Goal: Task Accomplishment & Management: Manage account settings

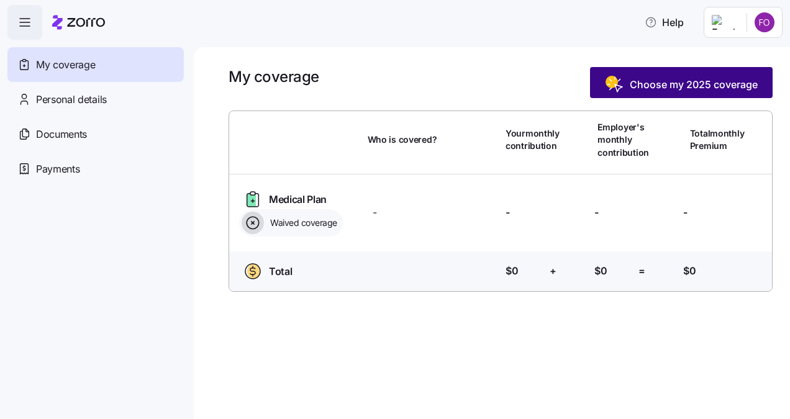
click at [656, 86] on span "Choose my 2025 coverage" at bounding box center [694, 84] width 128 height 15
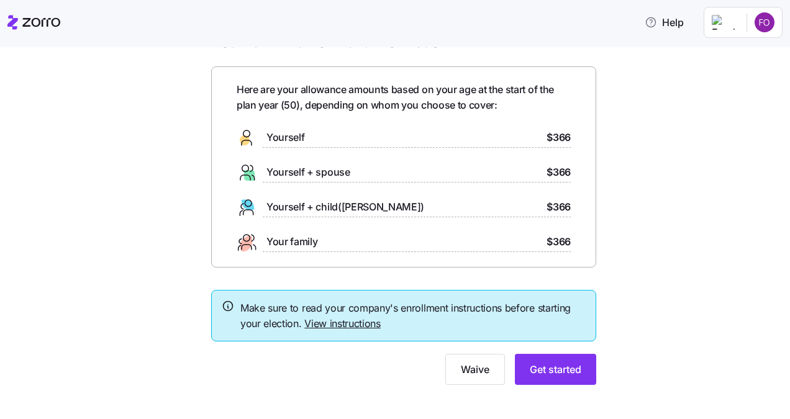
scroll to position [44, 0]
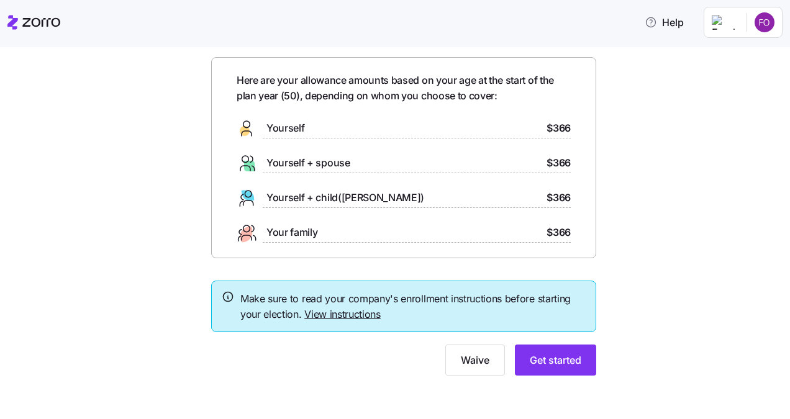
click at [366, 153] on div "Yourself + spouse $366" at bounding box center [404, 163] width 334 height 20
click at [551, 359] on span "Get started" at bounding box center [556, 360] width 52 height 15
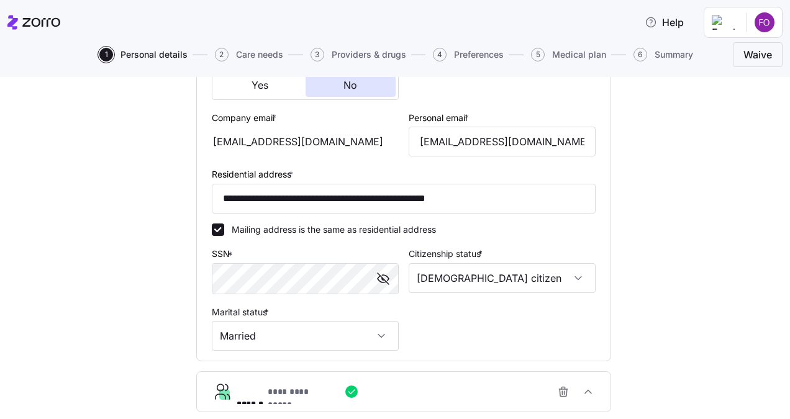
scroll to position [449, 0]
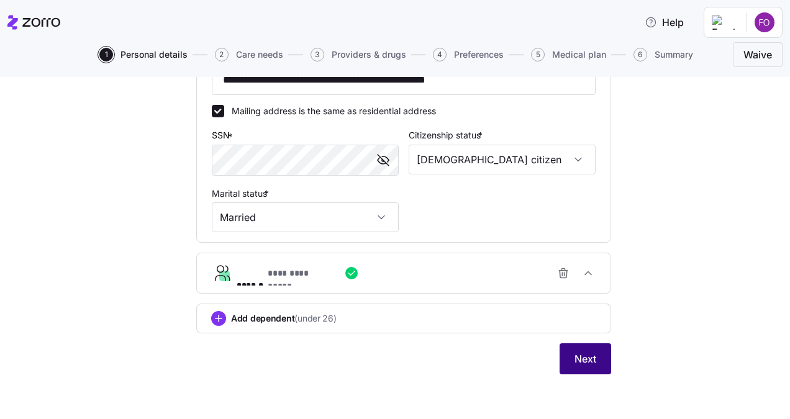
click at [579, 359] on span "Next" at bounding box center [585, 358] width 22 height 15
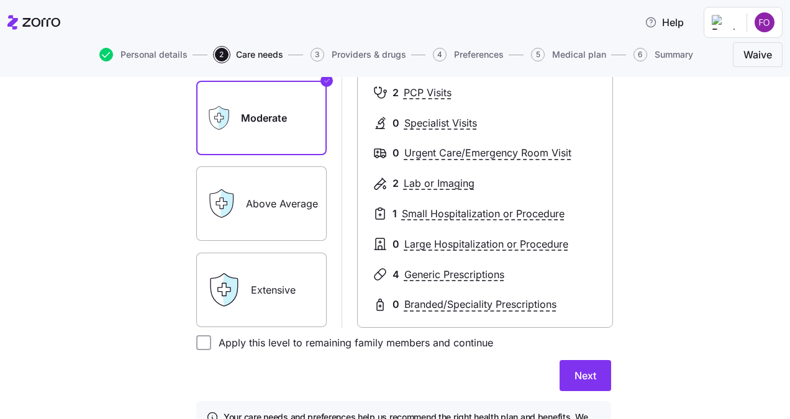
scroll to position [273, 0]
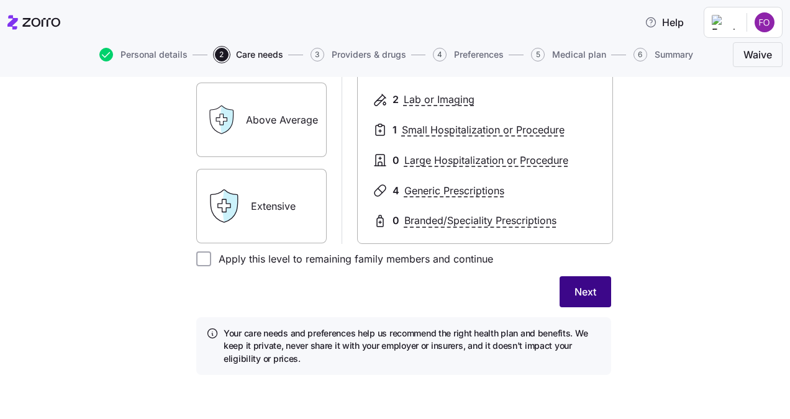
click at [574, 287] on span "Next" at bounding box center [585, 291] width 22 height 15
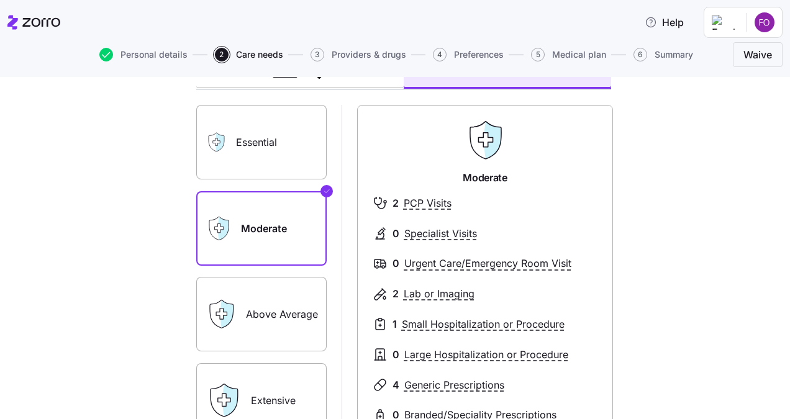
scroll to position [0, 0]
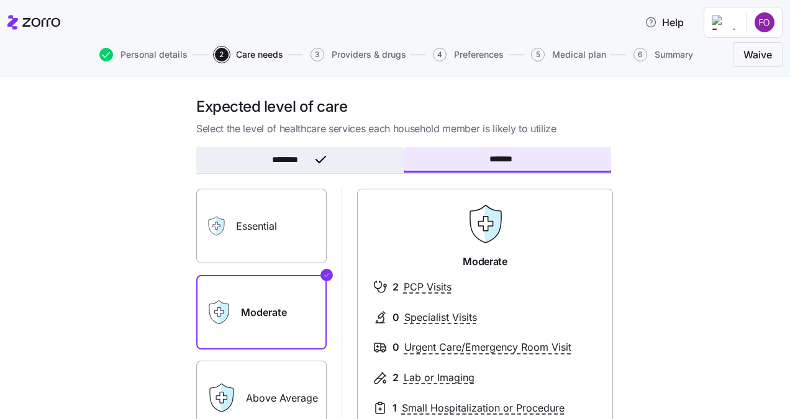
click at [264, 155] on button "********" at bounding box center [299, 159] width 207 height 25
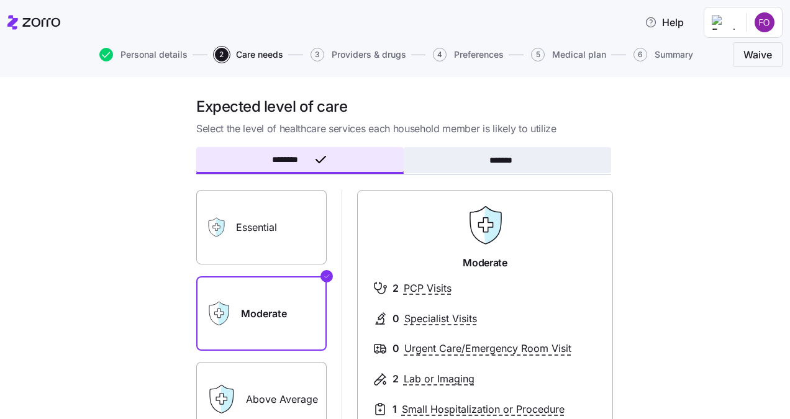
click at [490, 153] on button "*******" at bounding box center [507, 160] width 207 height 26
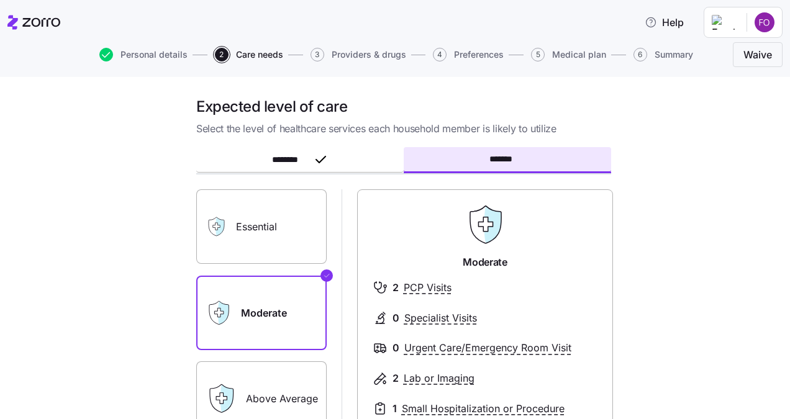
scroll to position [256, 0]
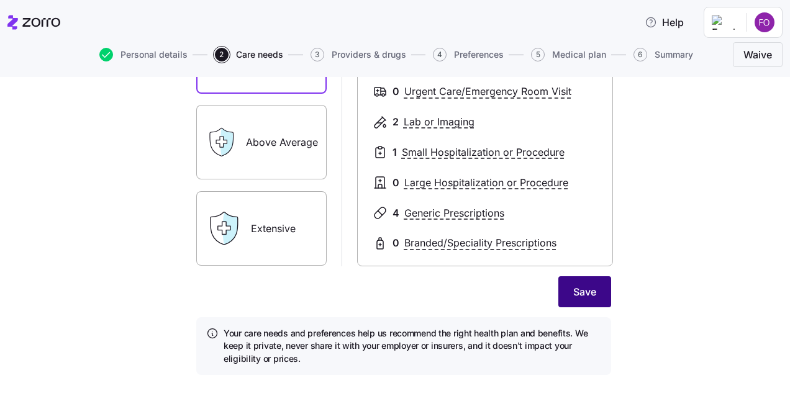
click at [579, 287] on span "Save" at bounding box center [584, 291] width 23 height 15
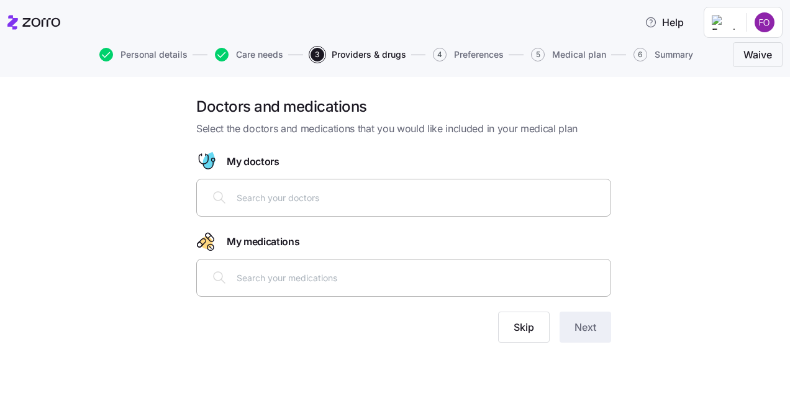
click at [277, 201] on input "text" at bounding box center [420, 198] width 366 height 14
click at [515, 320] on span "Skip" at bounding box center [523, 327] width 20 height 15
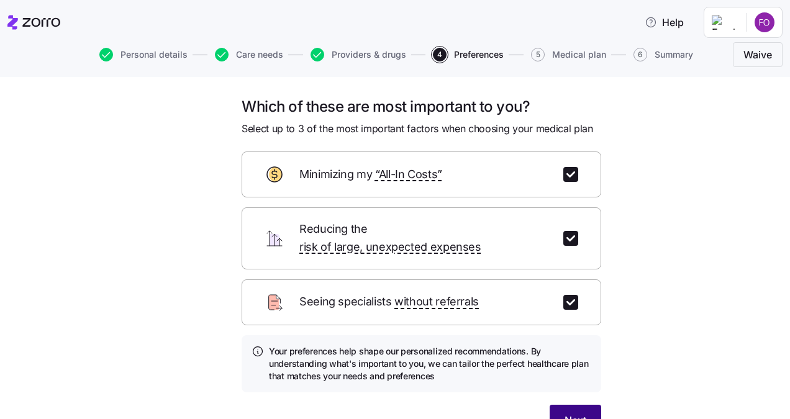
click at [564, 413] on span "Next" at bounding box center [575, 420] width 22 height 15
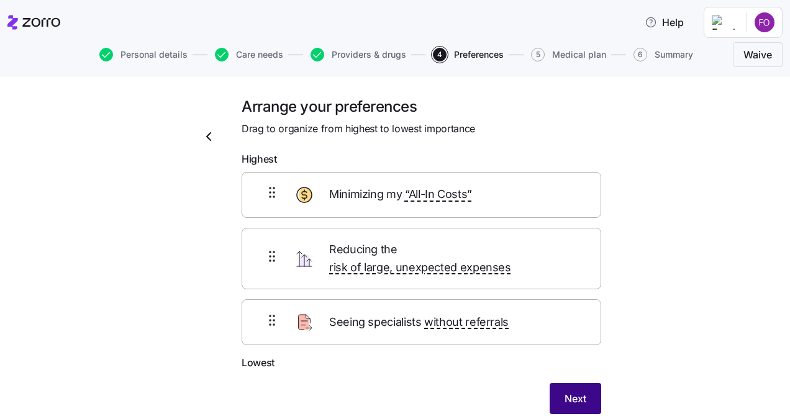
click at [566, 391] on span "Next" at bounding box center [575, 398] width 22 height 15
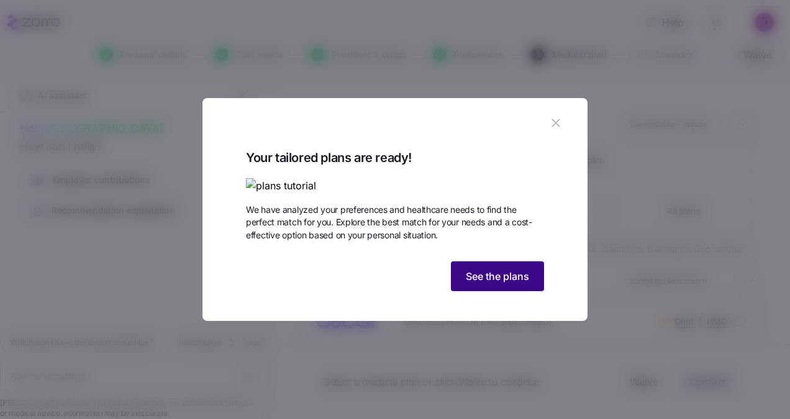
click at [489, 284] on span "See the plans" at bounding box center [497, 276] width 63 height 15
type textarea "x"
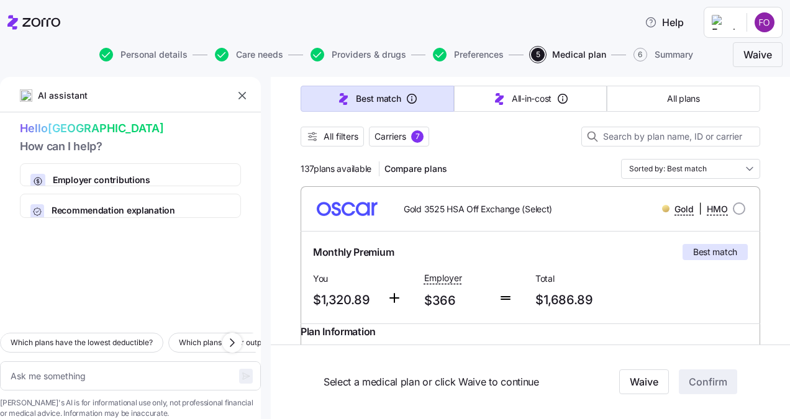
scroll to position [115, 0]
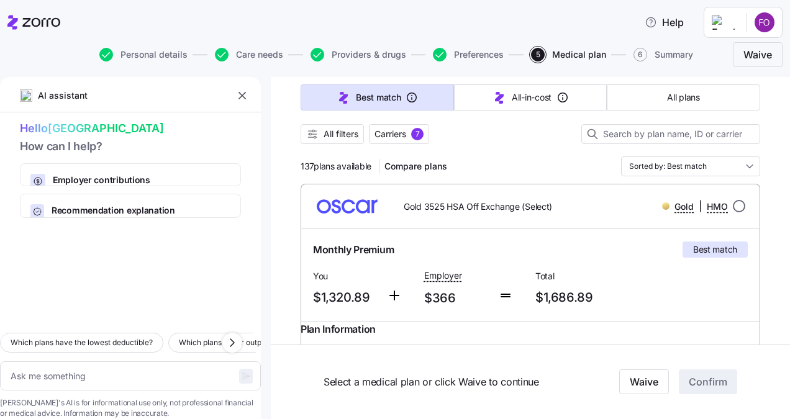
click at [733, 205] on input "radio" at bounding box center [739, 206] width 12 height 12
radio input "true"
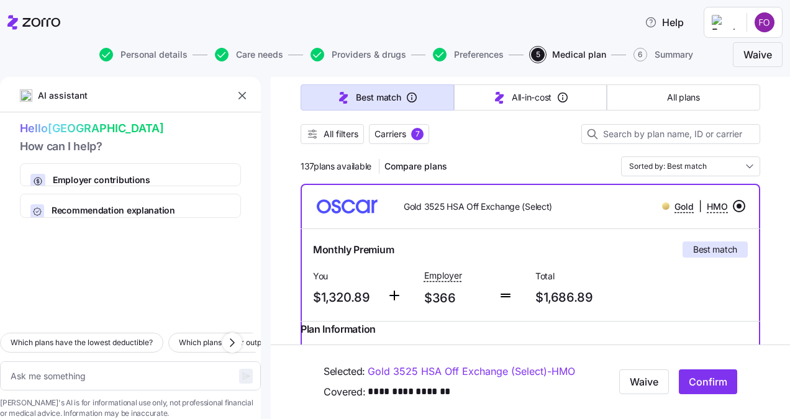
click at [733, 204] on input "radio" at bounding box center [739, 206] width 12 height 12
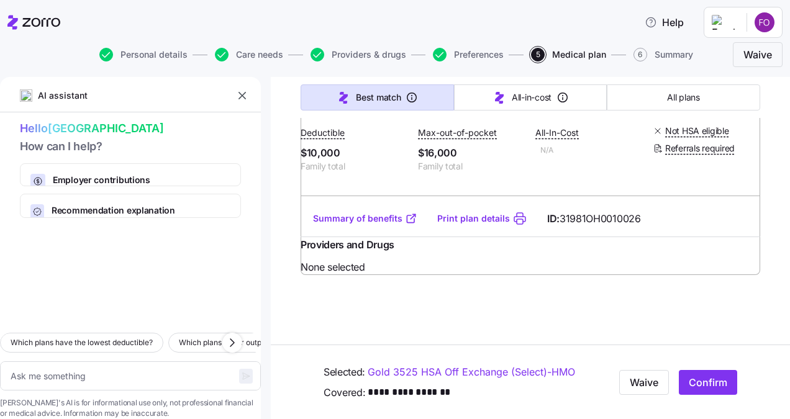
scroll to position [3, 0]
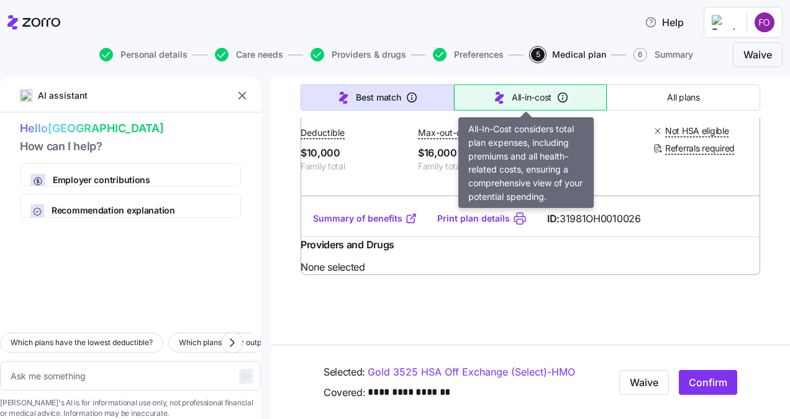
click at [540, 104] on button "All-in-cost" at bounding box center [530, 97] width 153 height 26
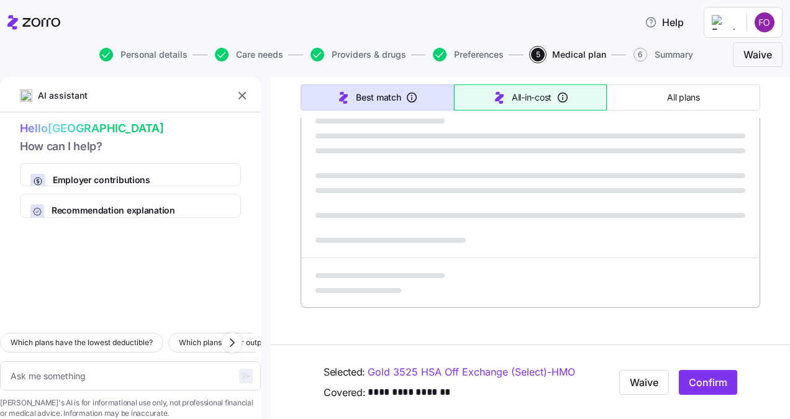
type textarea "x"
type input "Sorted by: All-in-cost"
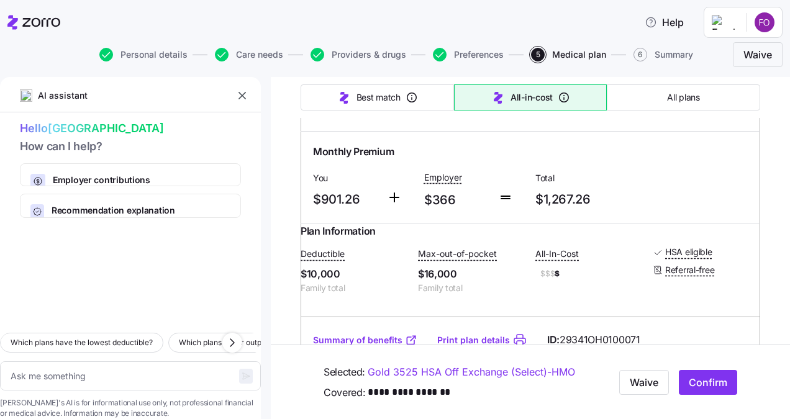
scroll to position [2373, 0]
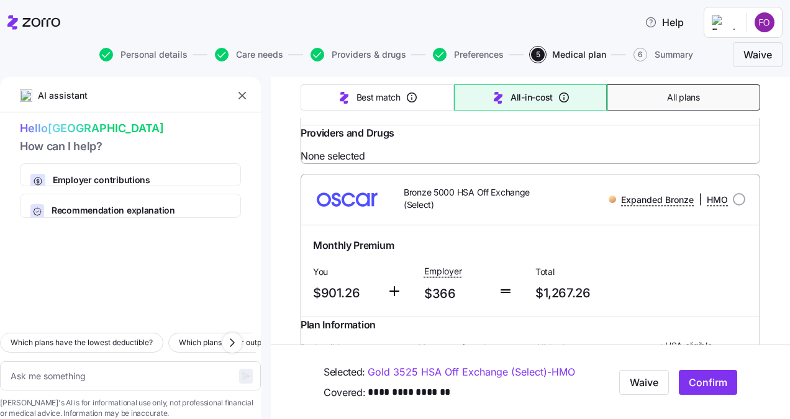
click at [677, 103] on span "All plans" at bounding box center [683, 97] width 32 height 12
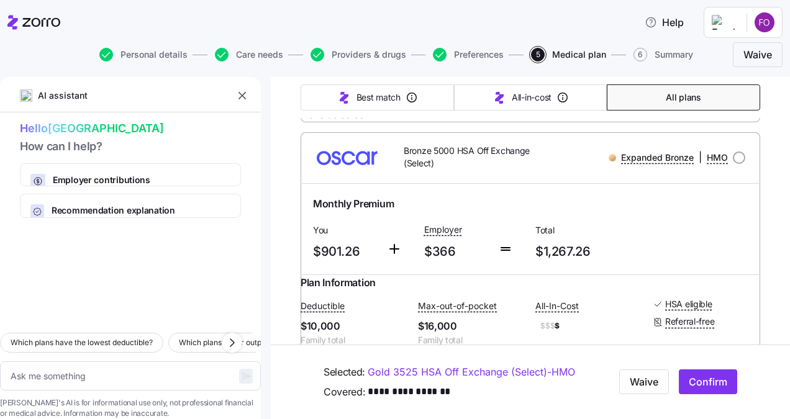
type textarea "x"
type input "Sorted by: Premium"
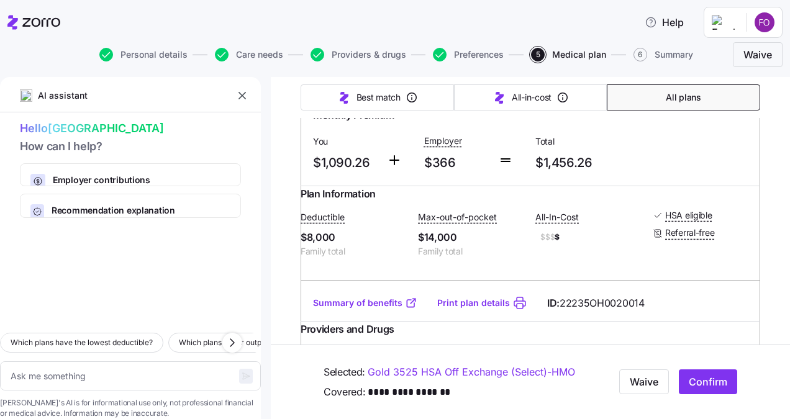
scroll to position [10037, 0]
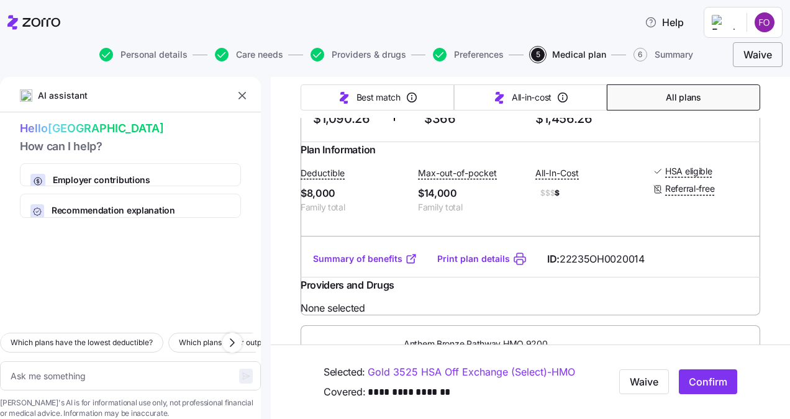
click at [754, 57] on span "Waive" at bounding box center [757, 54] width 29 height 15
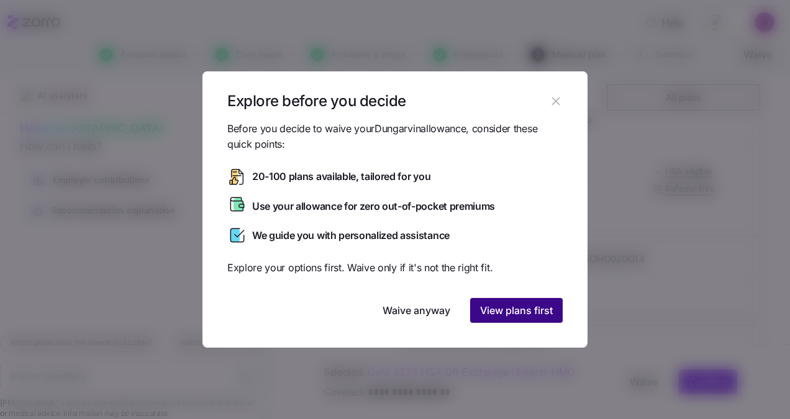
click at [523, 312] on span "View plans first" at bounding box center [516, 310] width 73 height 15
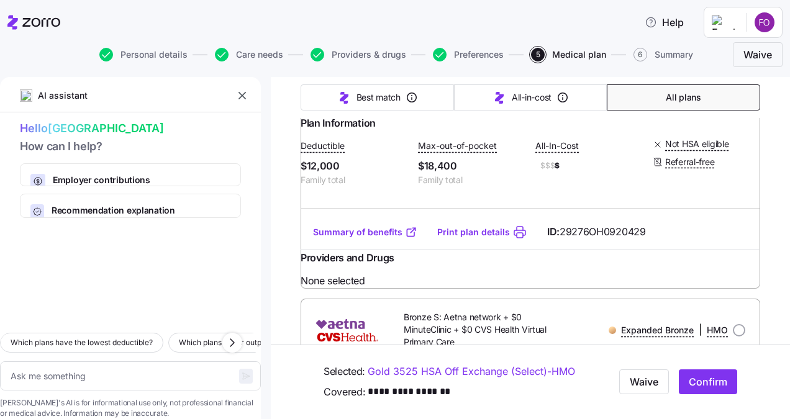
scroll to position [14061, 0]
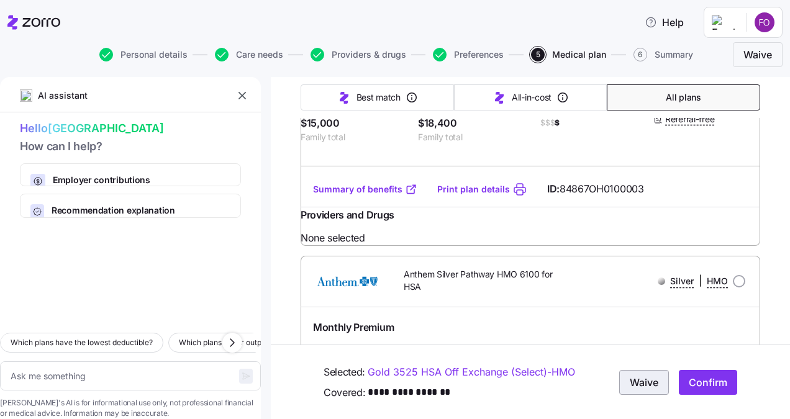
click at [630, 380] on span "Waive" at bounding box center [644, 382] width 29 height 15
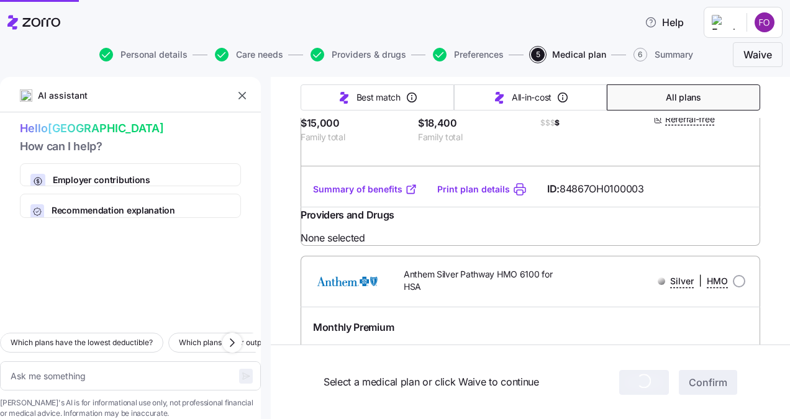
type textarea "x"
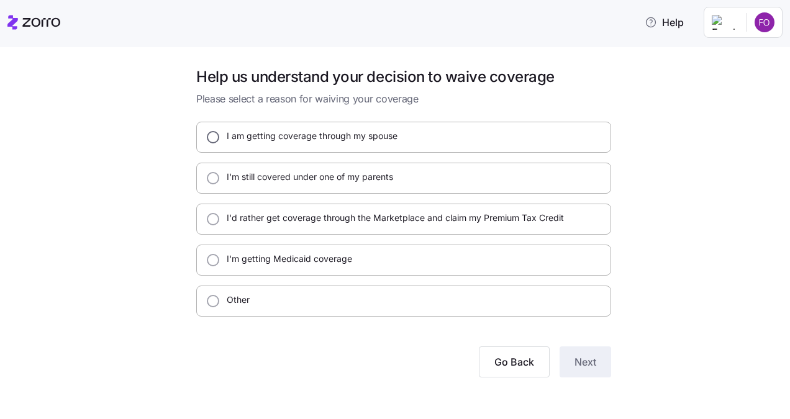
click at [214, 140] on input "I am getting coverage through my spouse" at bounding box center [213, 137] width 12 height 12
radio input "true"
click at [594, 357] on span "Next" at bounding box center [585, 362] width 22 height 15
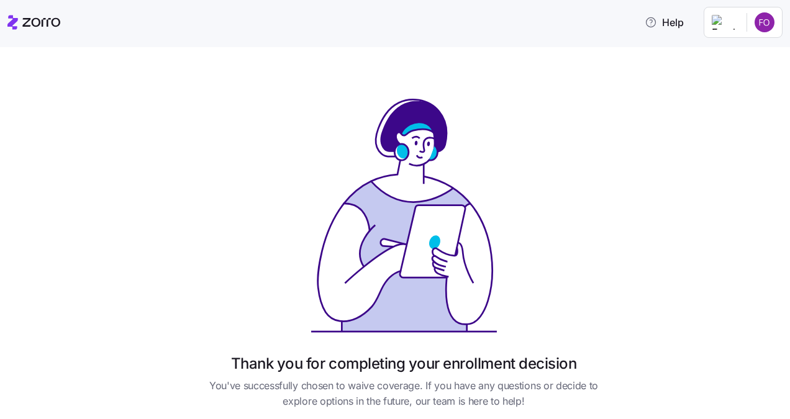
scroll to position [85, 0]
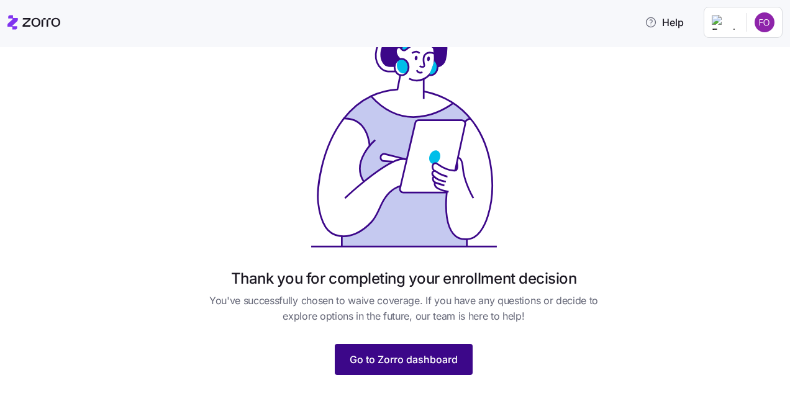
click at [412, 358] on span "Go to Zorro dashboard" at bounding box center [404, 359] width 108 height 15
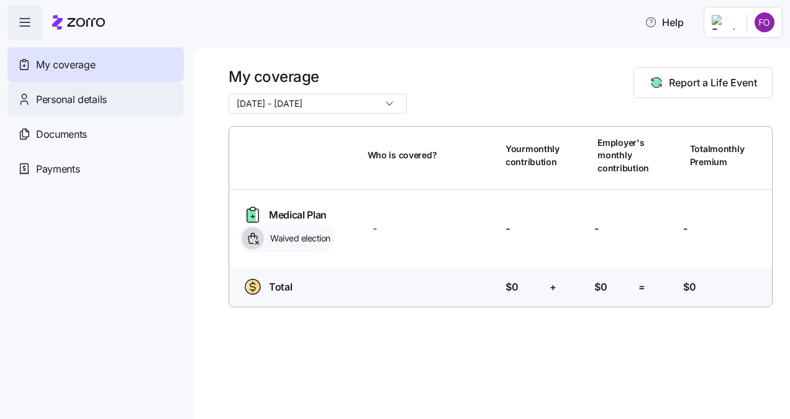
click at [66, 97] on span "Personal details" at bounding box center [71, 100] width 71 height 16
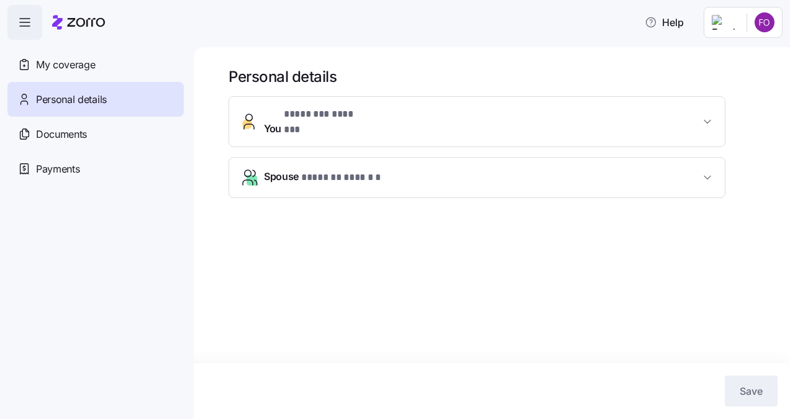
click at [487, 169] on span "Spouse * ******* ****** *" at bounding box center [482, 177] width 436 height 17
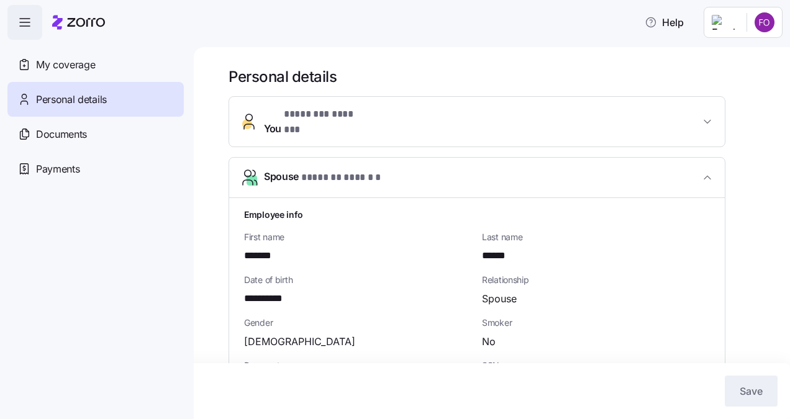
click at [489, 122] on span "You * ******** ******* *" at bounding box center [482, 122] width 436 height 30
